Goal: Task Accomplishment & Management: Complete application form

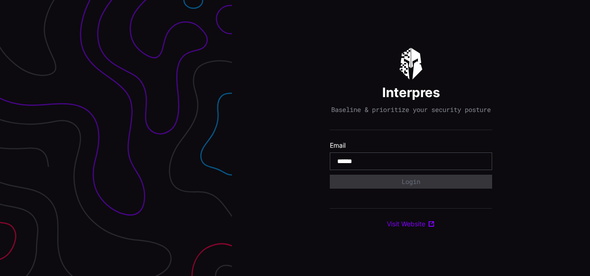
type input "**********"
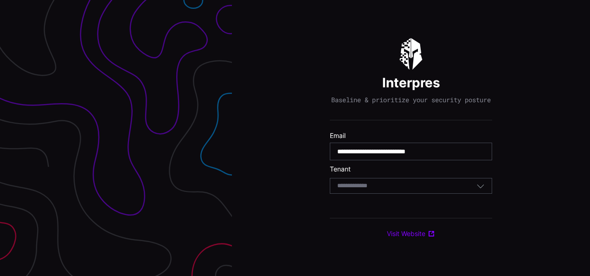
click at [407, 190] on div "Select Tenant" at bounding box center [406, 185] width 139 height 8
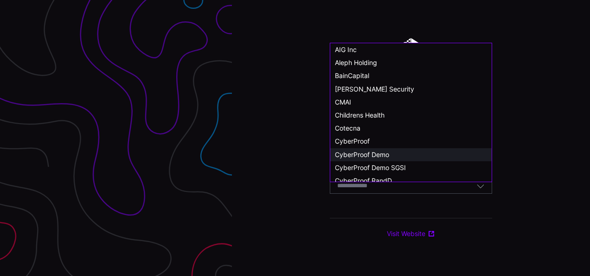
click at [379, 153] on span "CyberProof Demo" at bounding box center [362, 154] width 54 height 8
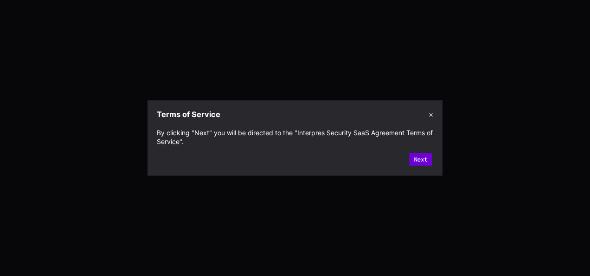
click at [421, 155] on button "Next" at bounding box center [420, 159] width 23 height 13
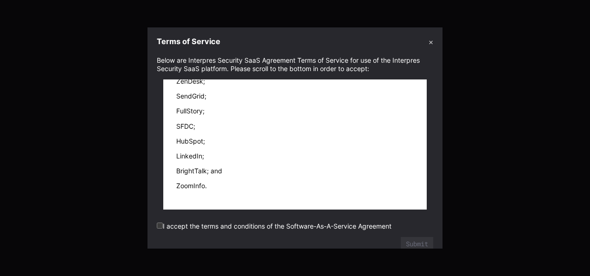
scroll to position [12, 0]
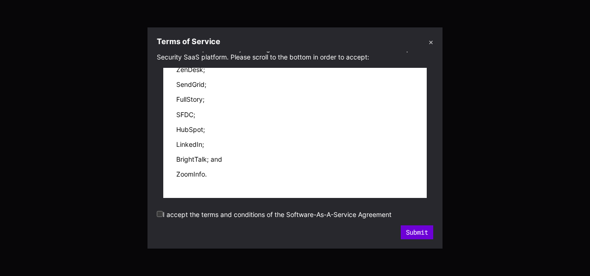
click at [411, 233] on button "Submit" at bounding box center [417, 232] width 32 height 14
